Goal: Information Seeking & Learning: Learn about a topic

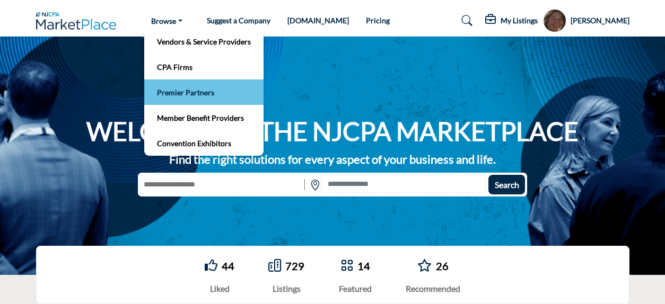
click at [186, 99] on link "Premier Partners" at bounding box center [204, 92] width 109 height 15
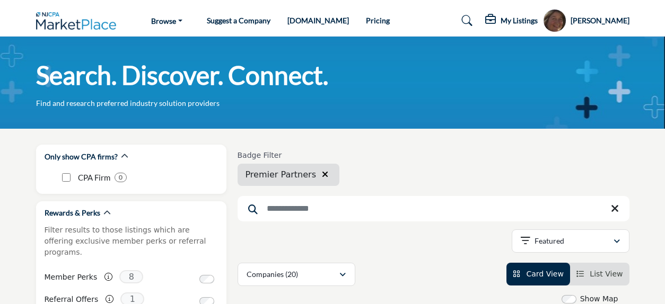
click at [265, 210] on input "Search Keyword" at bounding box center [434, 208] width 392 height 25
type input "**********"
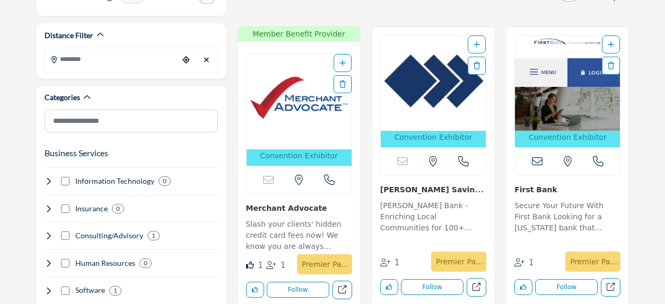
click at [286, 225] on p "Slash your clients' hidden credit card fees now! We know you are always looking…" at bounding box center [299, 237] width 106 height 36
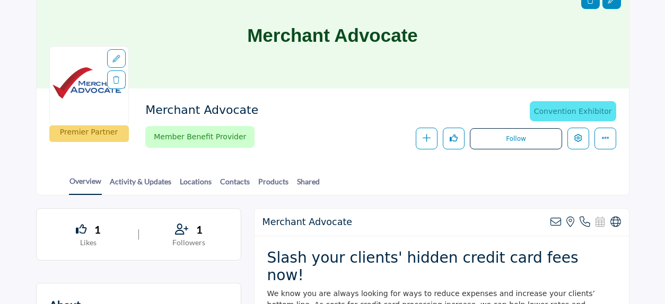
scroll to position [98, 0]
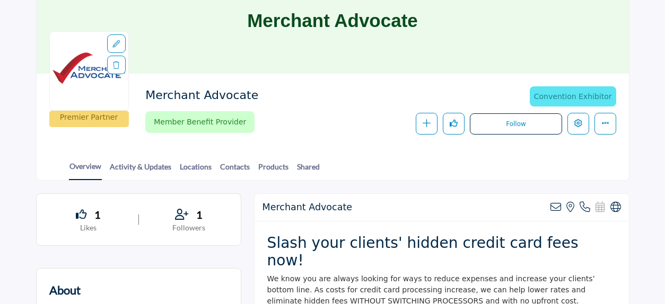
drag, startPoint x: 666, startPoint y: 16, endPoint x: 671, endPoint y: 80, distance: 63.9
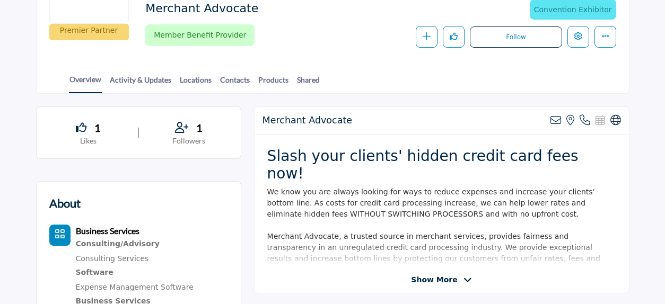
scroll to position [0, 0]
